Goal: Share content: Share content

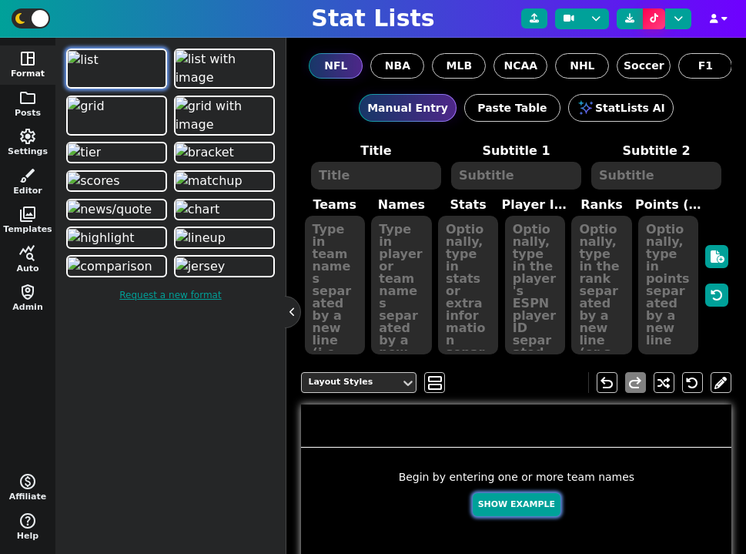
click at [504, 498] on button "Show Example" at bounding box center [517, 505] width 88 height 24
type textarea "Example Post"
type textarea "Random"
type textarea "SF MIA [PERSON_NAME] BUF JAX KC DET DAL GB"
type textarea "[PERSON_NAME] Tua Tagovailoa [PERSON_NAME] [PERSON_NAME] [PERSON_NAME] [PERSON_…"
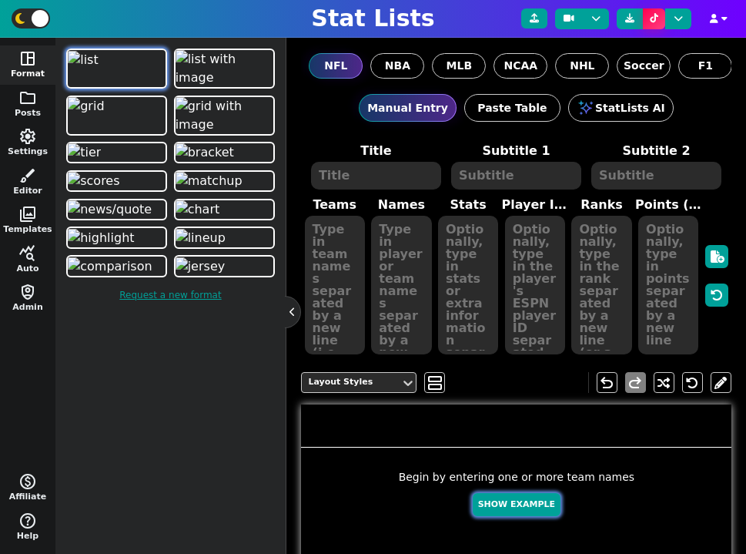
type textarea "635 565 525 525 479 400 262 203 169 104"
type textarea "4361741 4241479 3052587 4432577 3918298 4360310 3139477 3046779 2577417 4036378"
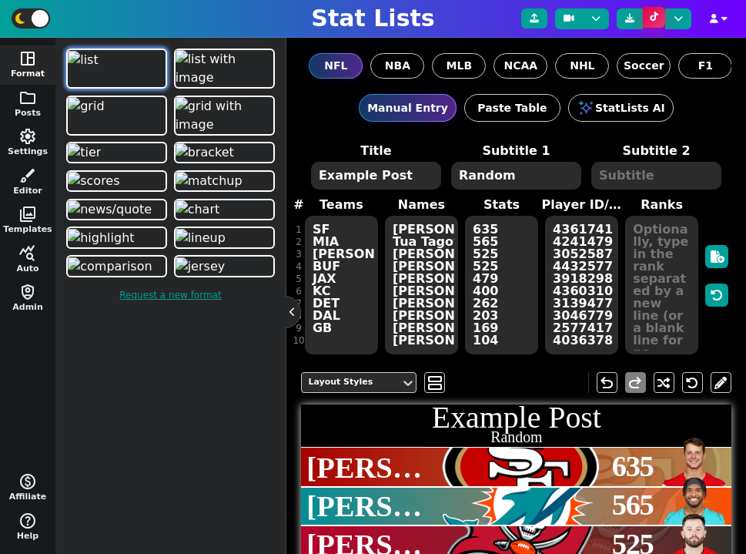
click at [648, 18] on button at bounding box center [654, 17] width 22 height 21
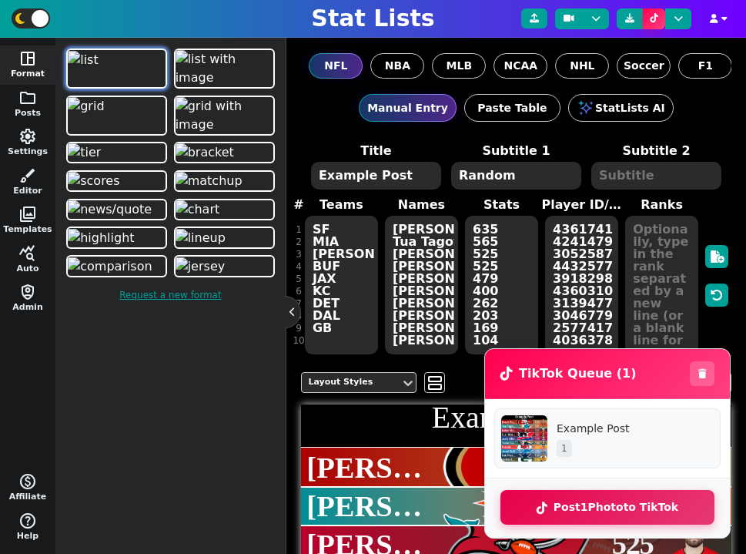
click at [608, 504] on button "Post 1 Photo to TikTok" at bounding box center [608, 507] width 214 height 35
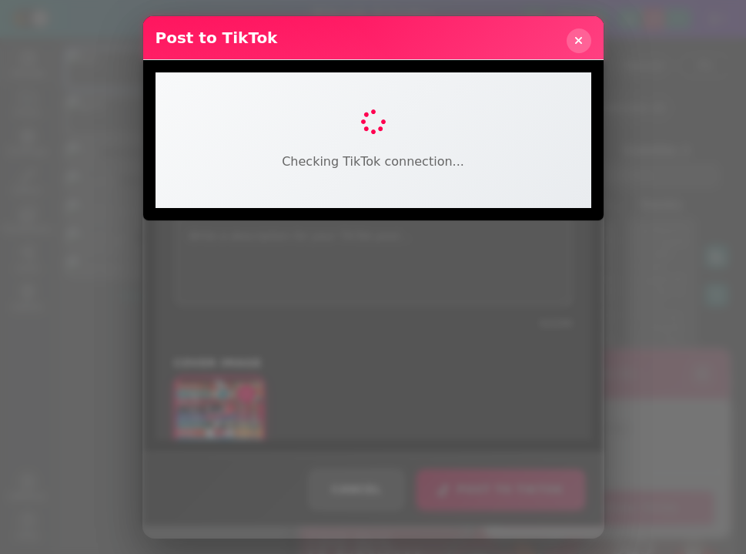
select select "PUBLIC_TO_EVERYONE"
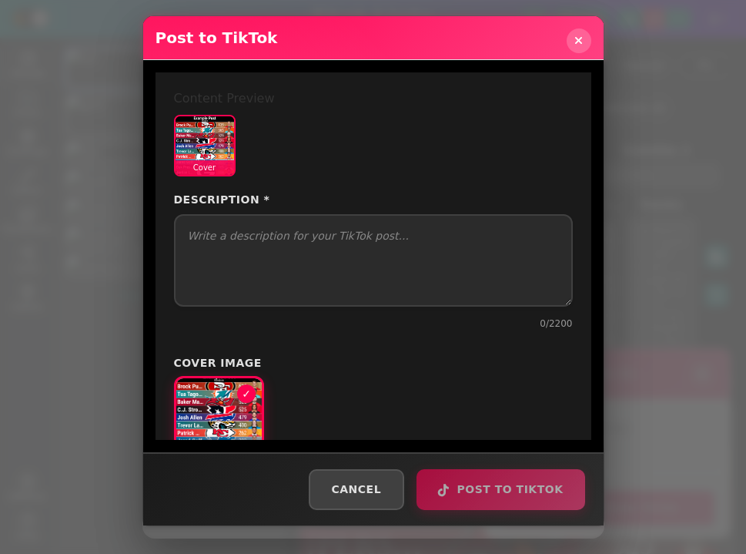
select select "PUBLIC_TO_EVERYONE"
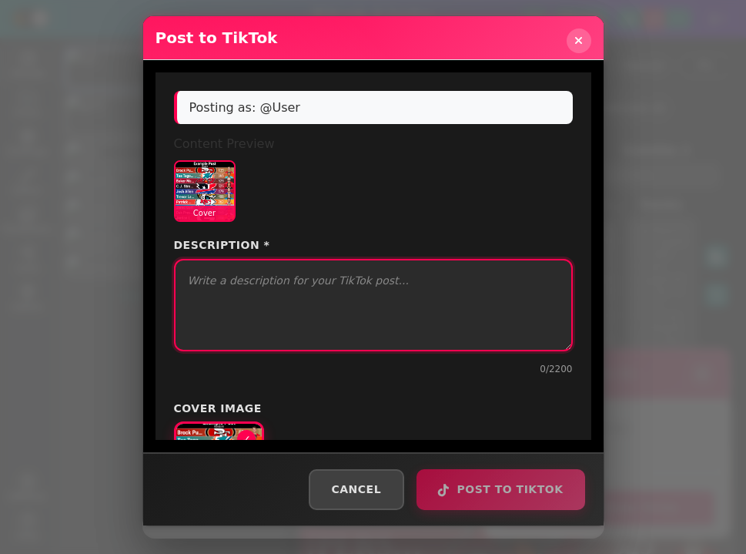
click at [305, 288] on textarea "Description *" at bounding box center [373, 305] width 399 height 92
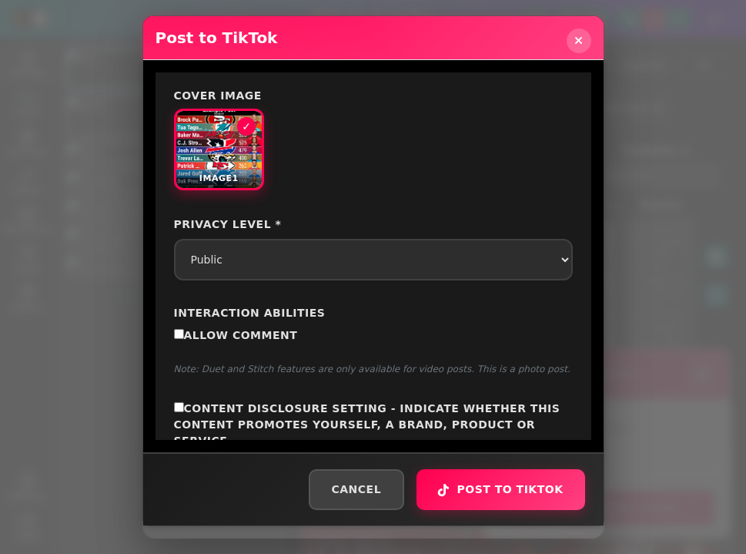
scroll to position [320, 0]
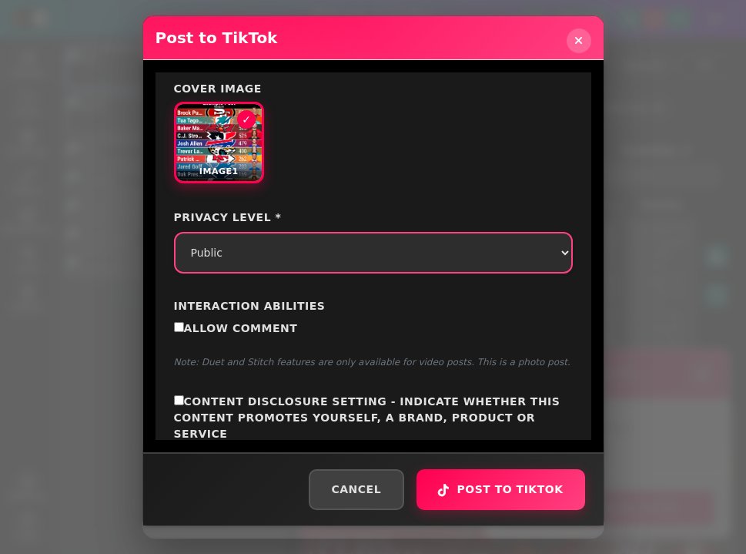
type textarea "test"
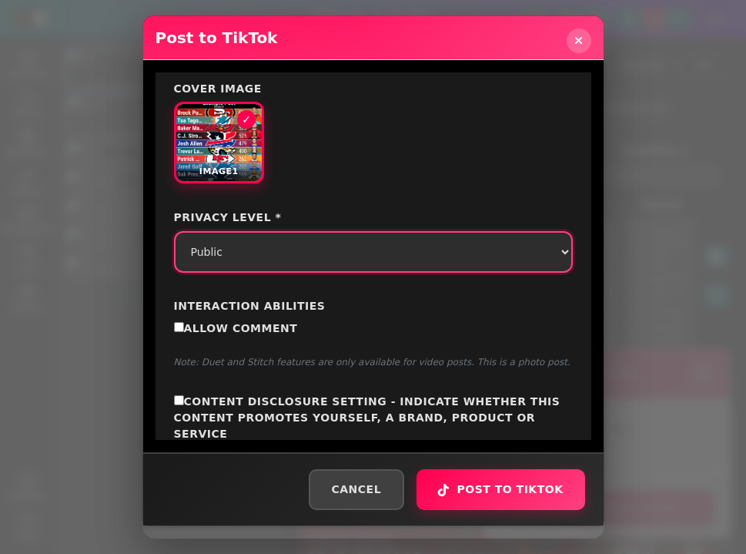
click at [271, 257] on select "Select privacy level Public Friends Only Me" at bounding box center [373, 252] width 399 height 42
select select "SELF_ONLY"
click at [174, 231] on select "Select privacy level Public Friends Only Me" at bounding box center [373, 252] width 399 height 42
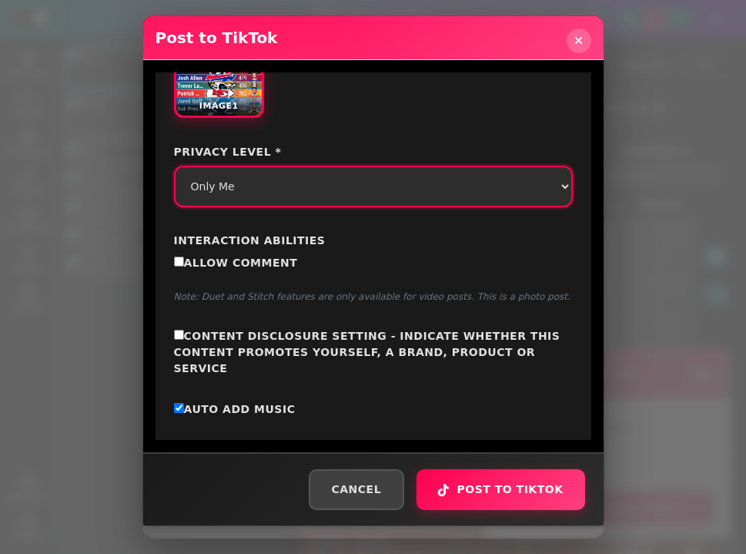
scroll to position [412, 0]
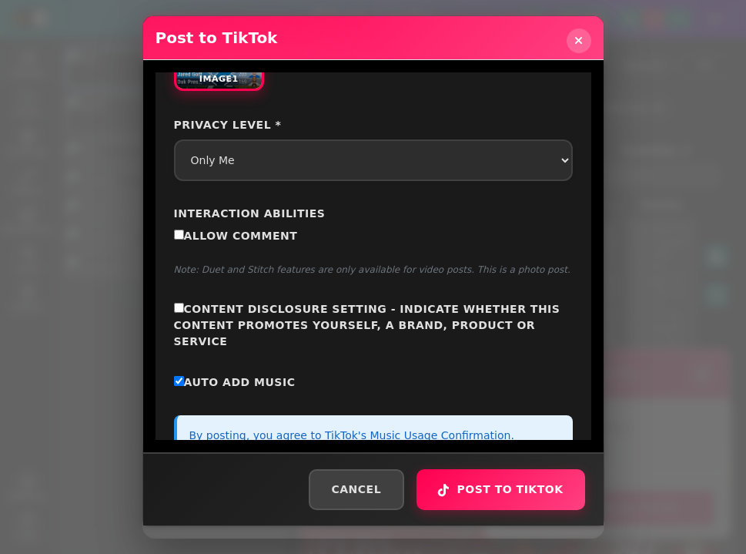
click at [251, 231] on span "Allow Comment" at bounding box center [241, 236] width 114 height 12
click at [184, 231] on input "Allow Comment" at bounding box center [179, 235] width 10 height 10
checkbox input "true"
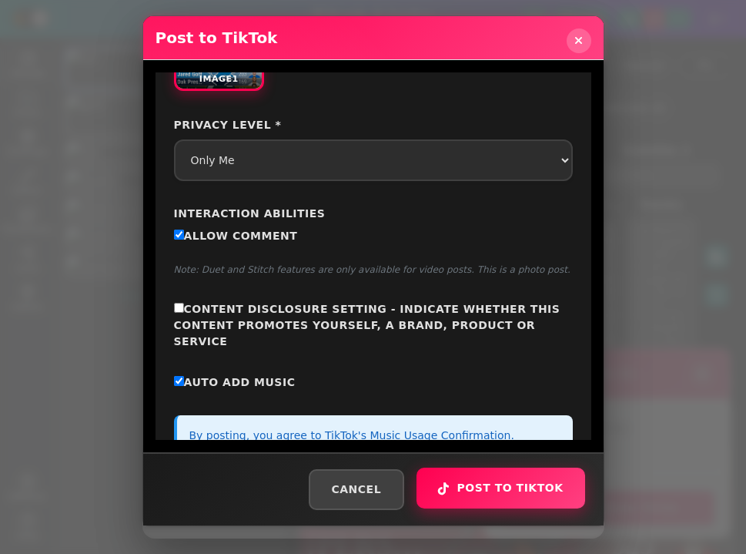
click at [520, 485] on button "Post to TikTok" at bounding box center [501, 488] width 168 height 41
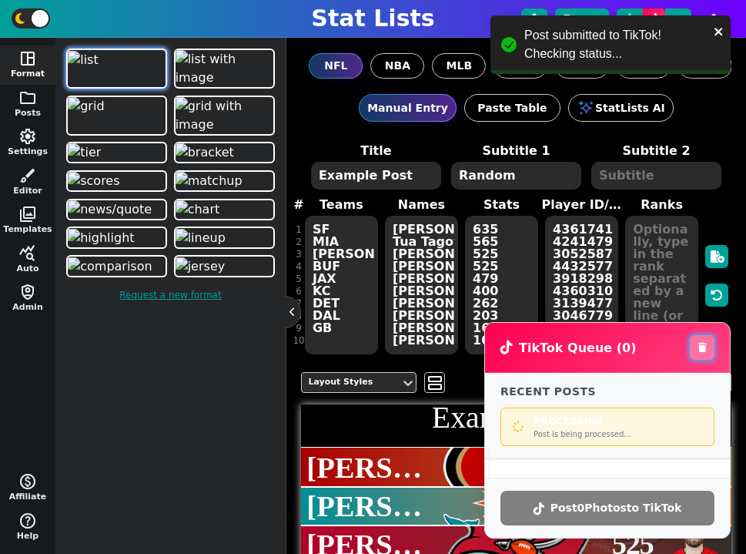
click at [700, 346] on icon at bounding box center [703, 347] width 8 height 9
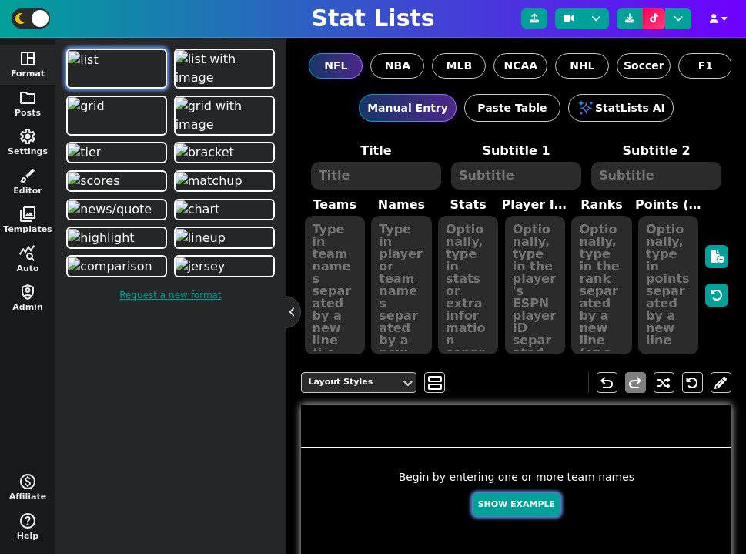
click at [507, 511] on button "Show Example" at bounding box center [517, 505] width 88 height 24
type textarea "Example Post"
type textarea "Random"
type textarea "HOU BUF DET GB SF MIA KC TB JAX DAL"
type textarea "C.J. Stroud Josh Allen Jared Goff Jordan Love Brock Purdy Tua Tagovailoa Patric…"
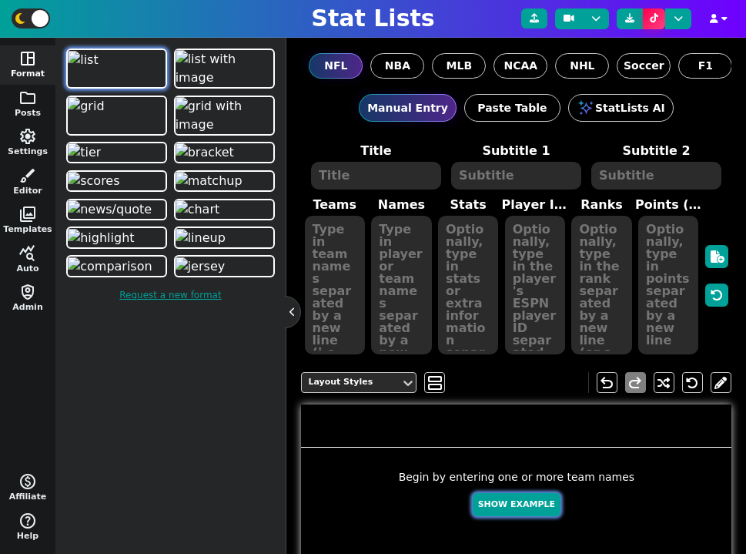
type textarea "674 658 567 563 549 529 476 318 257 162"
type textarea "4432577 3918298 3046779 4036378 4361741 4241479 3139477 3052587 4360310 2577417"
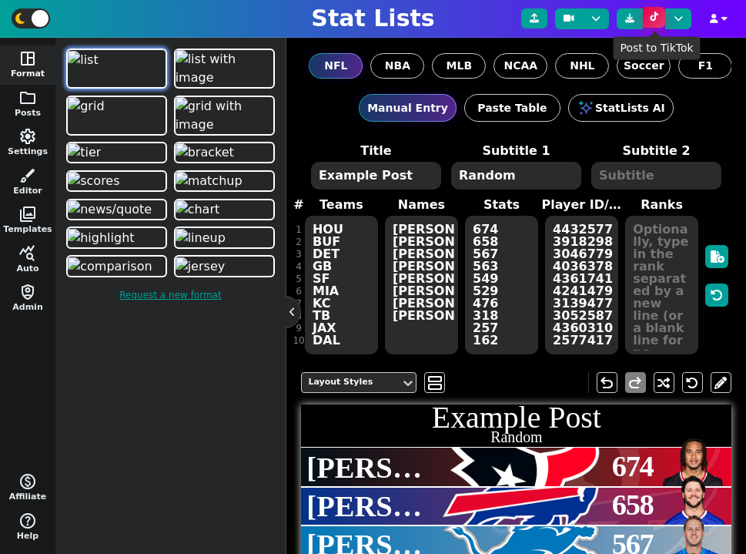
click at [655, 15] on icon at bounding box center [654, 16] width 8 height 9
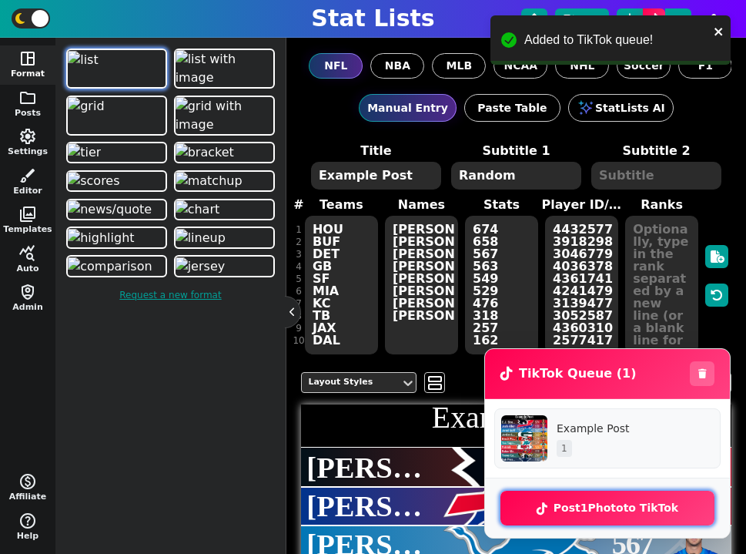
click at [654, 513] on button "Post 1 Photo to TikTok" at bounding box center [608, 508] width 214 height 35
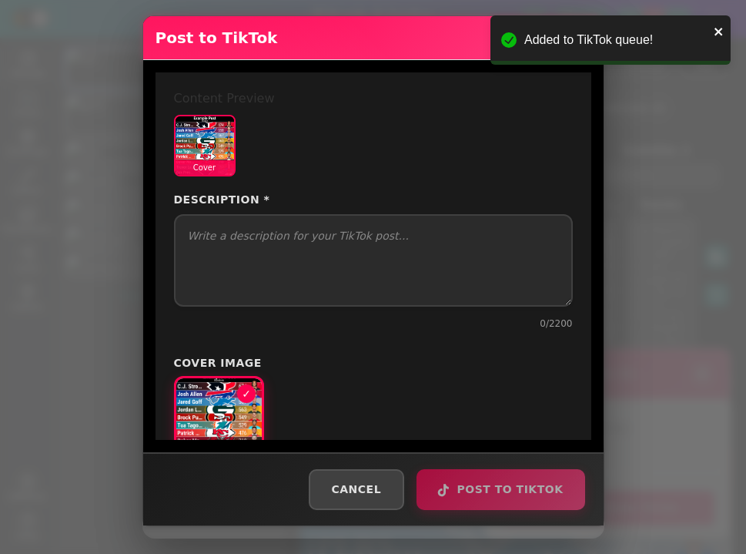
select select "PUBLIC_TO_EVERYONE"
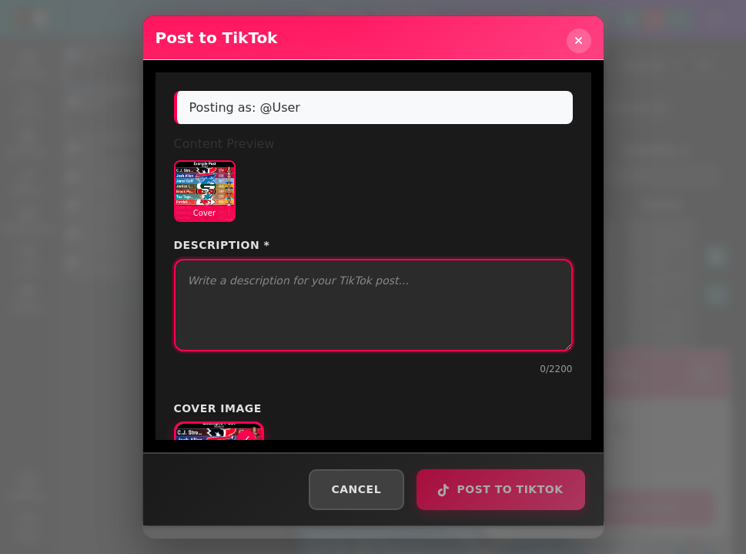
click at [326, 278] on textarea "Description *" at bounding box center [373, 305] width 399 height 92
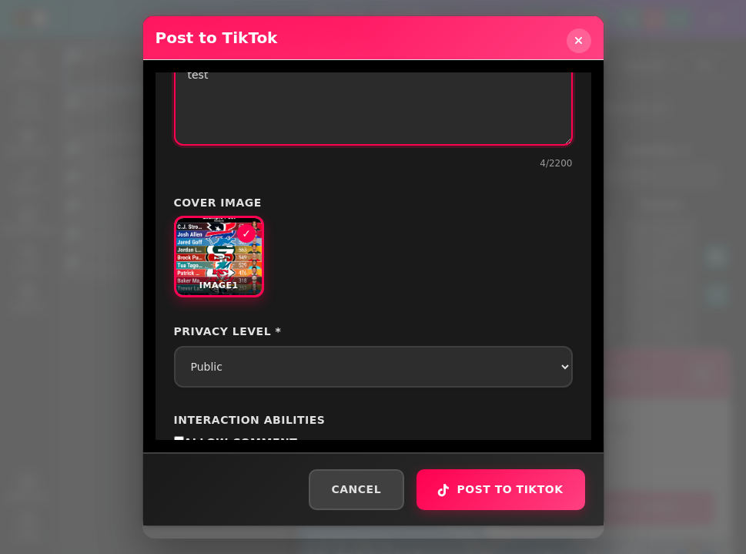
scroll to position [233, 0]
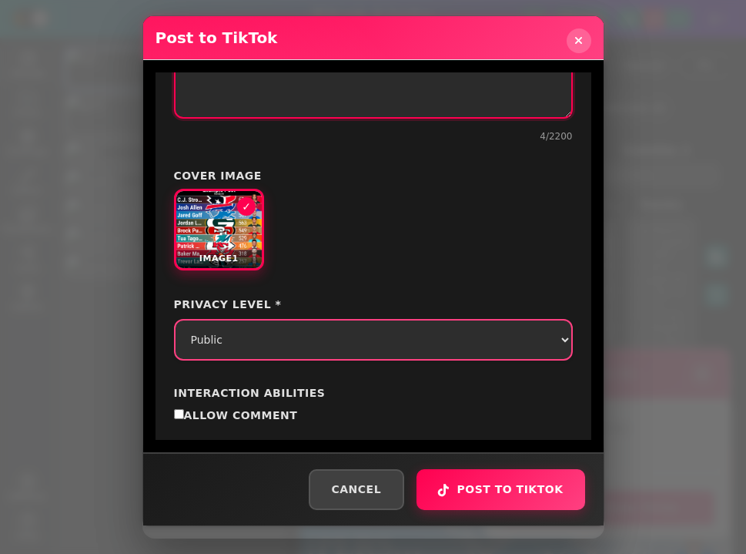
type textarea "test"
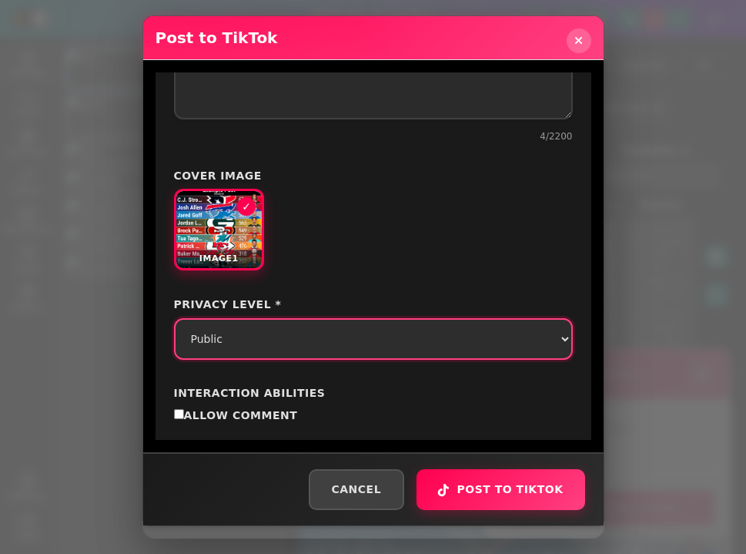
click at [253, 330] on select "Select privacy level Public Friends Only Me" at bounding box center [373, 339] width 399 height 42
select select "SELF_ONLY"
click at [174, 318] on select "Select privacy level Public Friends Only Me" at bounding box center [373, 339] width 399 height 42
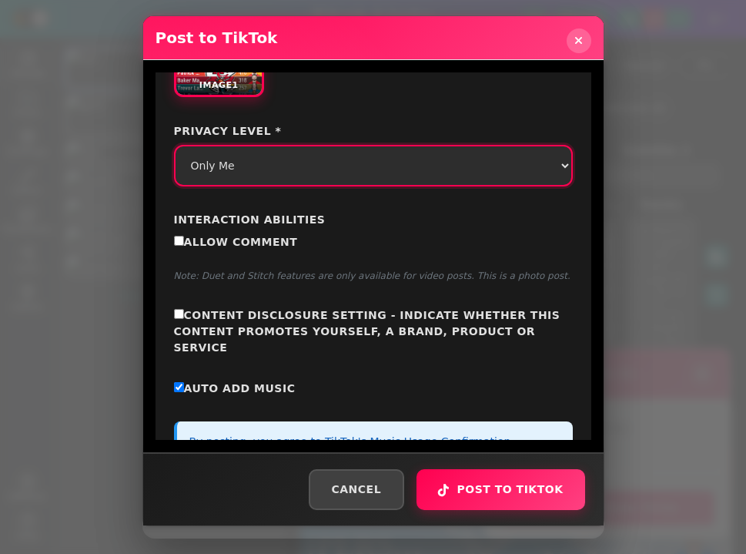
scroll to position [412, 0]
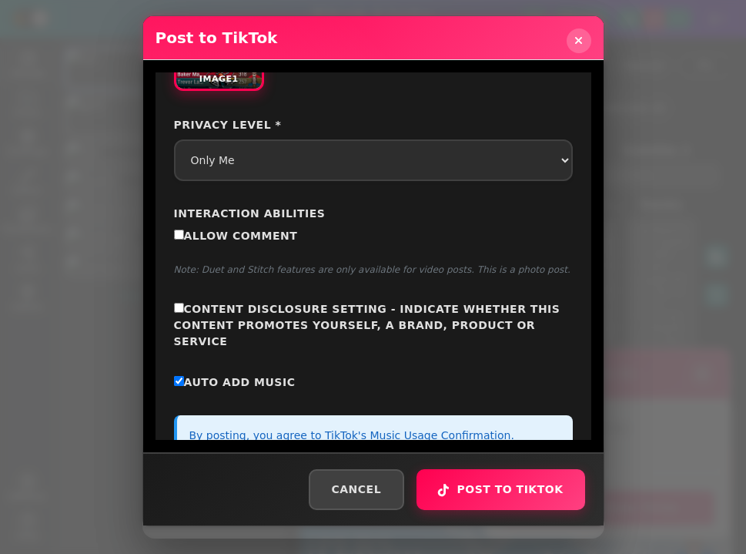
click at [264, 236] on span "Allow Comment" at bounding box center [241, 236] width 114 height 12
click at [184, 236] on input "Allow Comment" at bounding box center [179, 235] width 10 height 10
checkbox input "true"
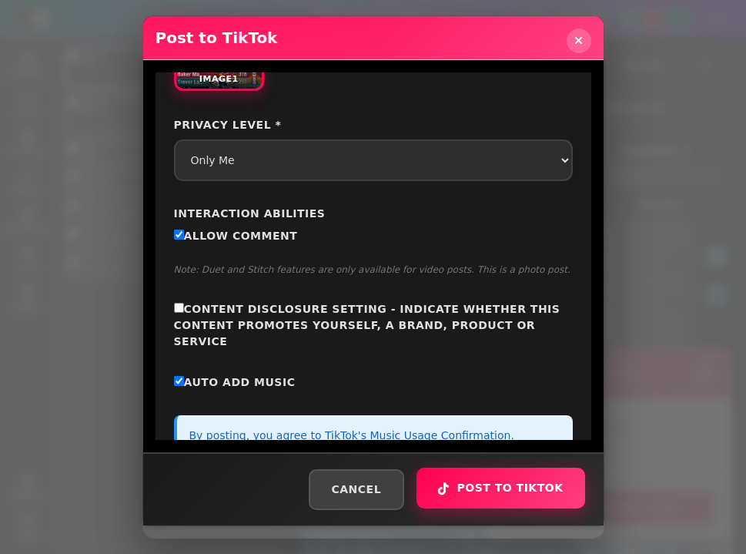
click at [504, 488] on button "Post to TikTok" at bounding box center [501, 488] width 168 height 41
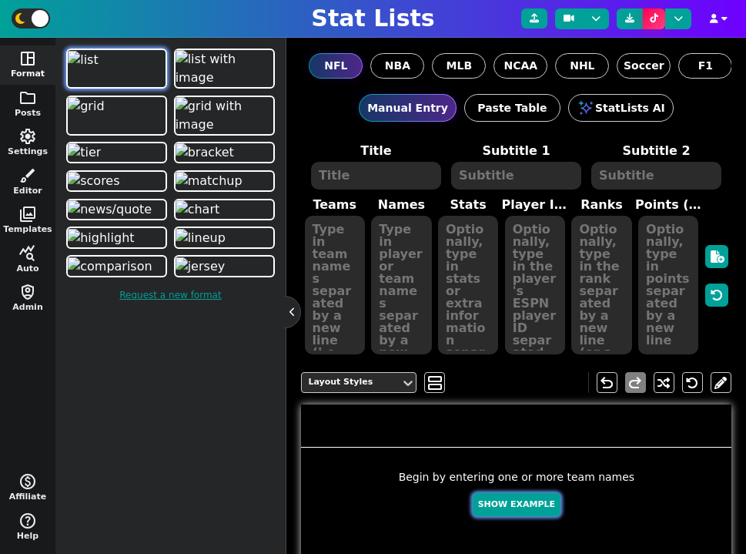
click at [523, 509] on button "Show Example" at bounding box center [517, 505] width 88 height 24
type textarea "Example Post"
type textarea "Random"
type textarea "BUF HOU GB JAX KC MIA DAL DET TB SF"
type textarea "Josh Allen C.J. Stroud Jordan Love Trevor Lawrence Patrick Mahomes Tua Tagovail…"
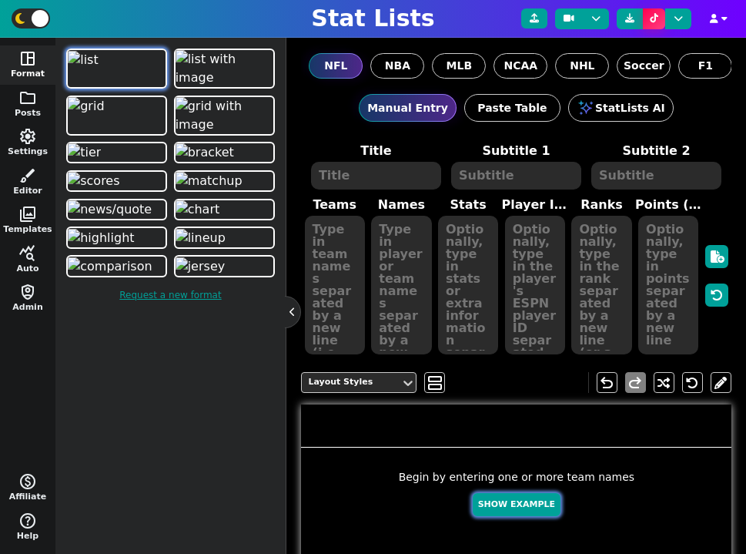
type textarea "675 637 619 588 540 400 213 209 145 113"
type textarea "3918298 4432577 4036378 4360310 3139477 4241479 2577417 3046779 3052587 4361741"
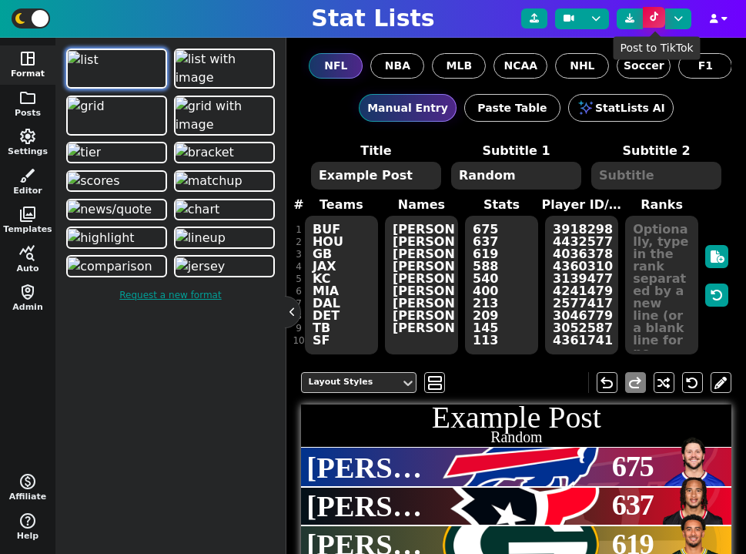
click at [653, 15] on icon at bounding box center [654, 16] width 8 height 9
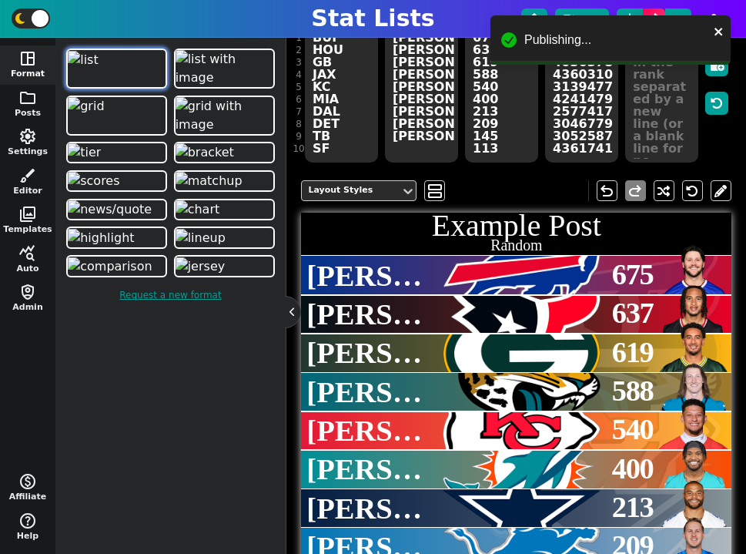
scroll to position [196, 0]
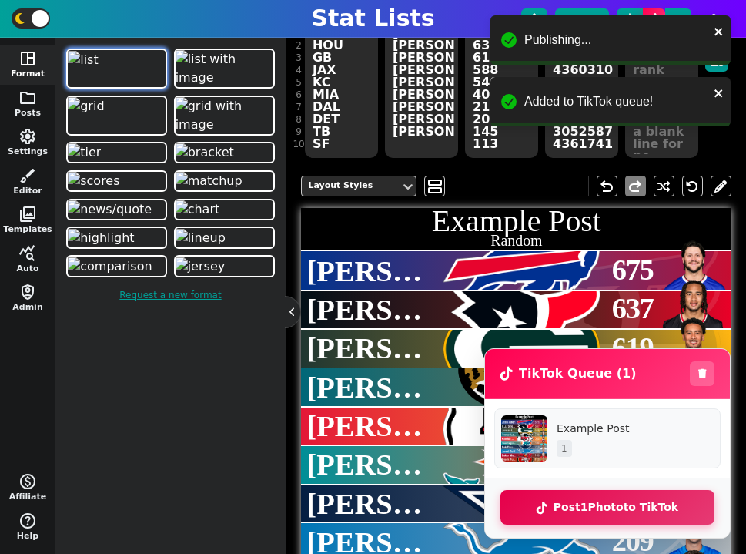
click at [619, 508] on button "Post 1 Photo to TikTok" at bounding box center [608, 507] width 214 height 35
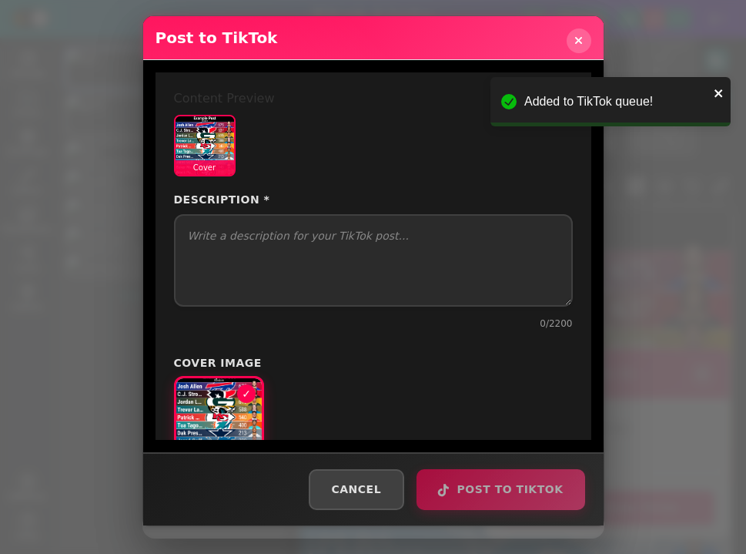
select select "PUBLIC_TO_EVERYONE"
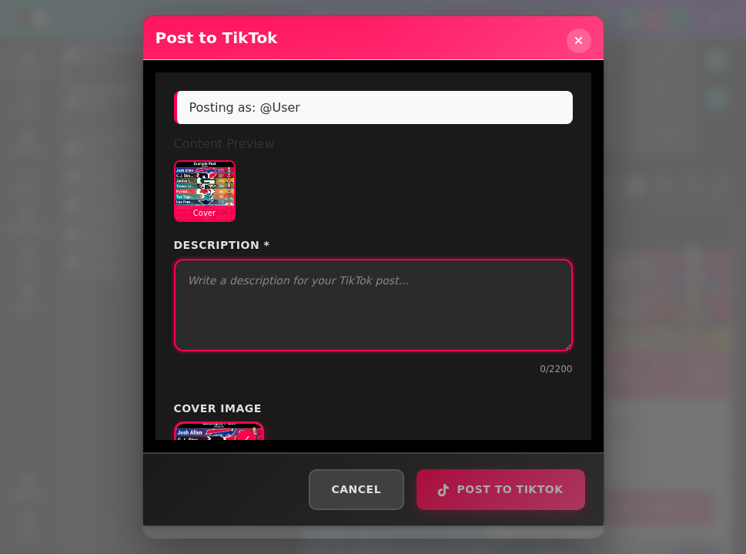
select select "PUBLIC_TO_EVERYONE"
click at [346, 321] on textarea "Description *" at bounding box center [373, 305] width 399 height 92
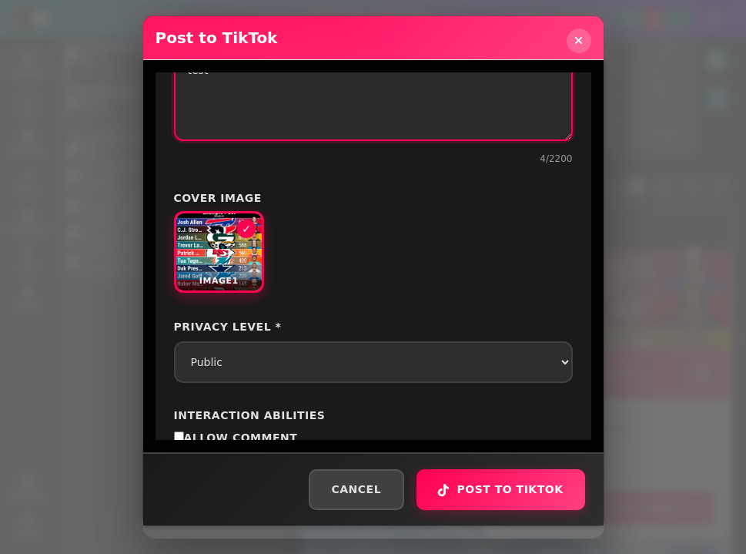
scroll to position [273, 0]
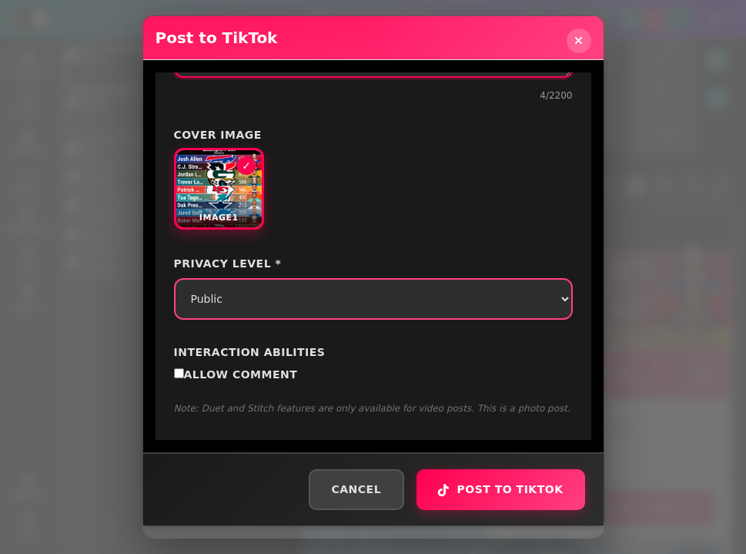
type textarea "test"
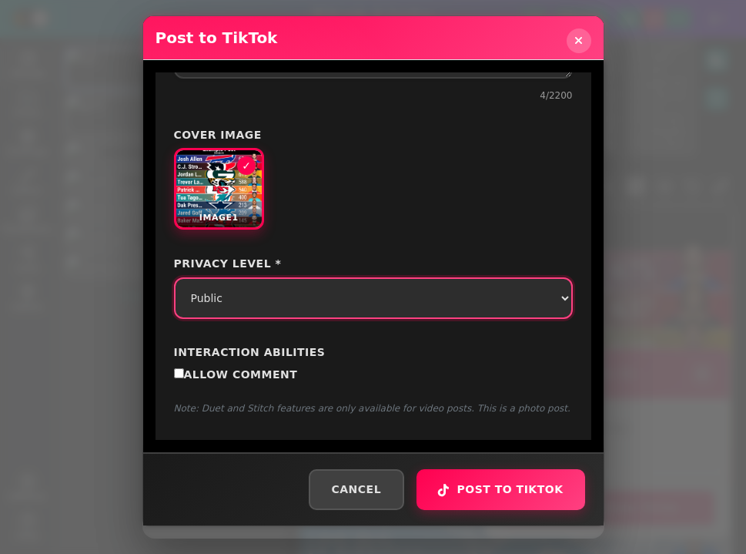
click at [237, 303] on select "Select privacy level Public Friends Only Me" at bounding box center [373, 298] width 399 height 42
select select "SELF_ONLY"
click at [174, 277] on select "Select privacy level Public Friends Only Me" at bounding box center [373, 298] width 399 height 42
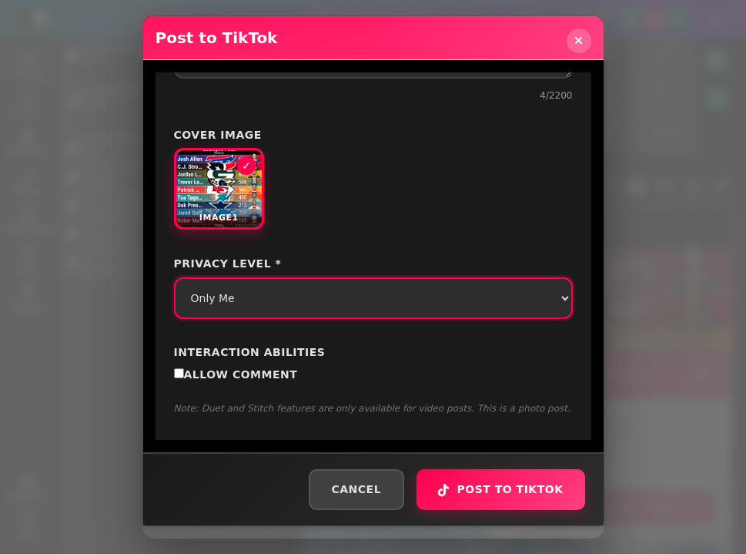
scroll to position [362, 0]
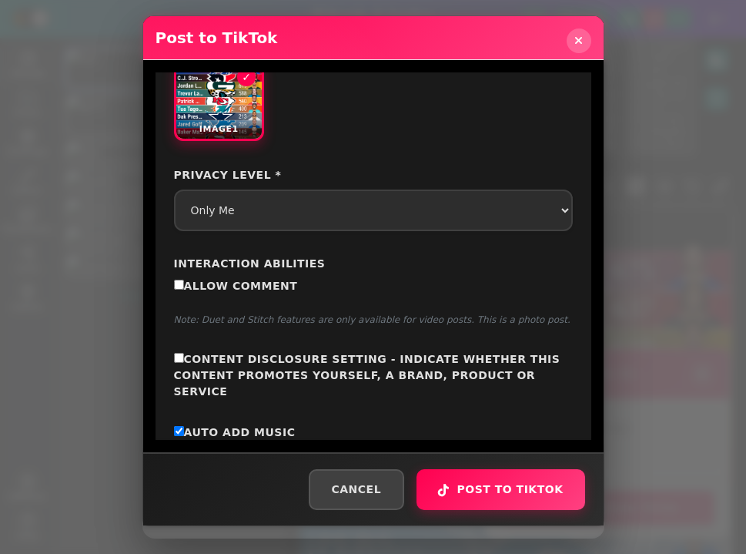
click at [249, 285] on span "Allow Comment" at bounding box center [241, 286] width 114 height 12
click at [184, 285] on input "Allow Comment" at bounding box center [179, 285] width 10 height 10
checkbox input "true"
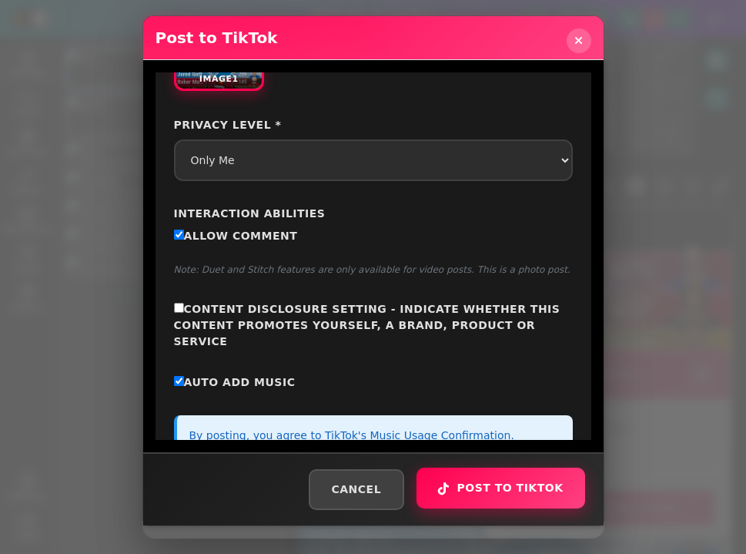
click at [503, 493] on button "Post to TikTok" at bounding box center [501, 488] width 168 height 41
